Goal: Use online tool/utility: Utilize a website feature to perform a specific function

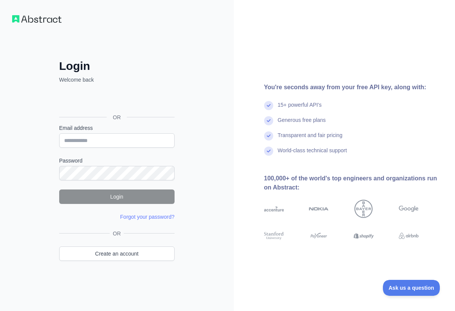
click at [134, 101] on div "Sign in with Google. Opens in new tab" at bounding box center [116, 100] width 114 height 17
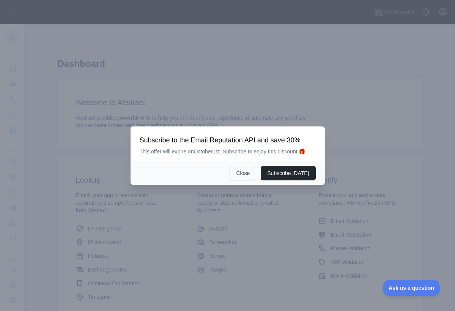
click at [239, 179] on button "Close" at bounding box center [243, 173] width 27 height 14
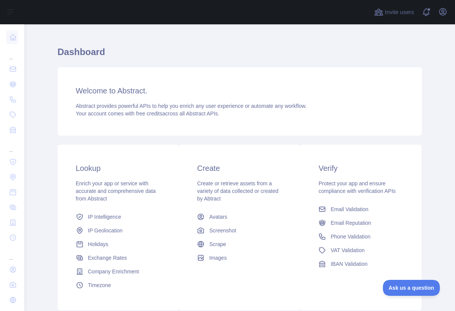
scroll to position [11, 0]
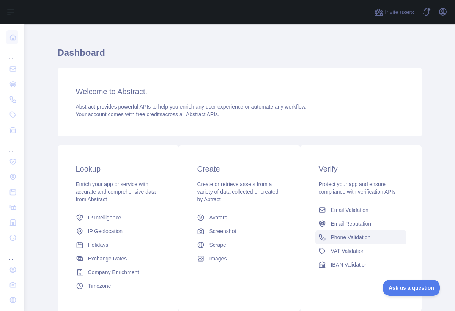
click at [334, 233] on link "Phone Validation" at bounding box center [360, 237] width 91 height 14
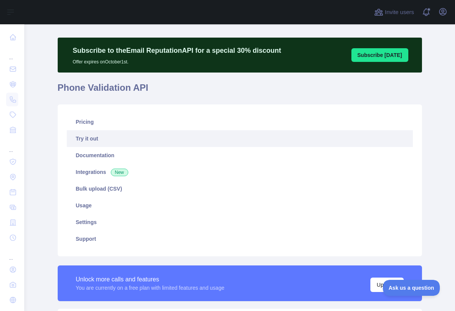
click at [137, 144] on link "Try it out" at bounding box center [240, 138] width 346 height 17
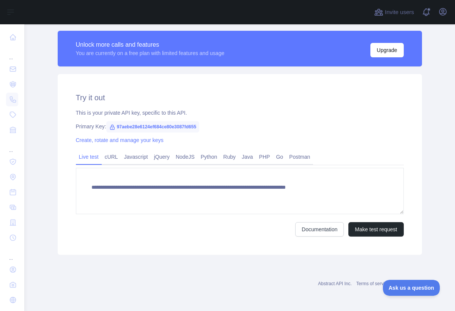
scroll to position [245, 0]
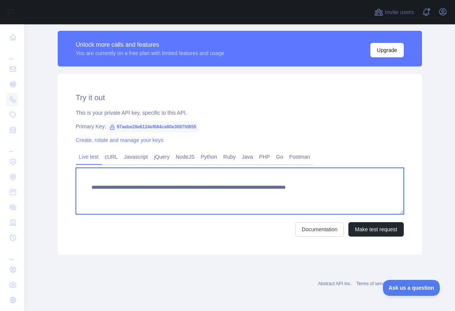
click at [376, 185] on textarea "**********" at bounding box center [240, 191] width 328 height 46
type textarea "**********"
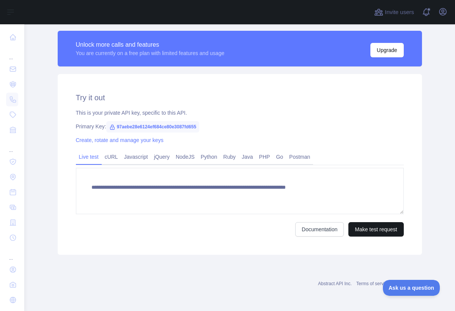
click at [357, 228] on button "Make test request" at bounding box center [375, 229] width 55 height 14
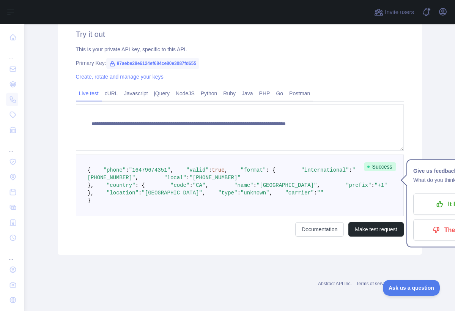
scroll to position [398, 0]
drag, startPoint x: 130, startPoint y: 88, endPoint x: 164, endPoint y: 88, distance: 33.4
click at [164, 167] on span ""16479674351"" at bounding box center [149, 170] width 41 height 6
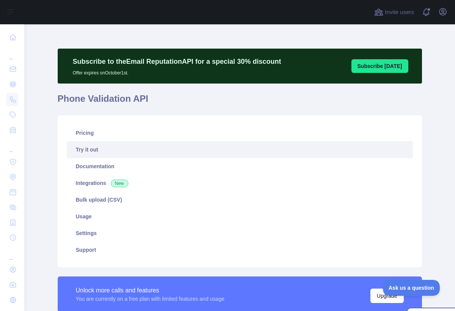
scroll to position [0, 0]
